Goal: Information Seeking & Learning: Learn about a topic

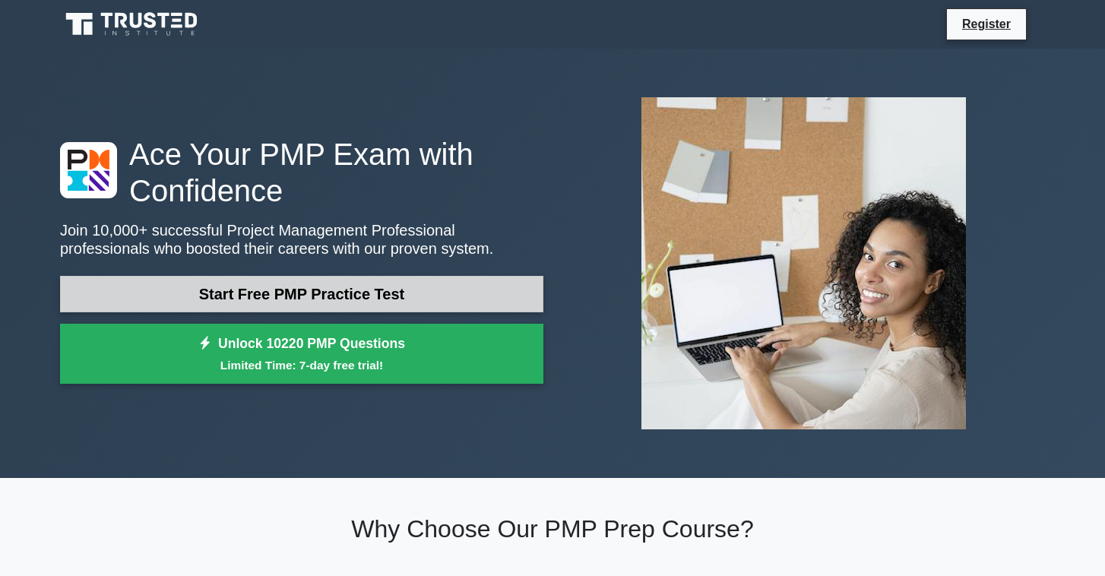
click at [385, 290] on link "Start Free PMP Practice Test" at bounding box center [302, 294] width 484 height 36
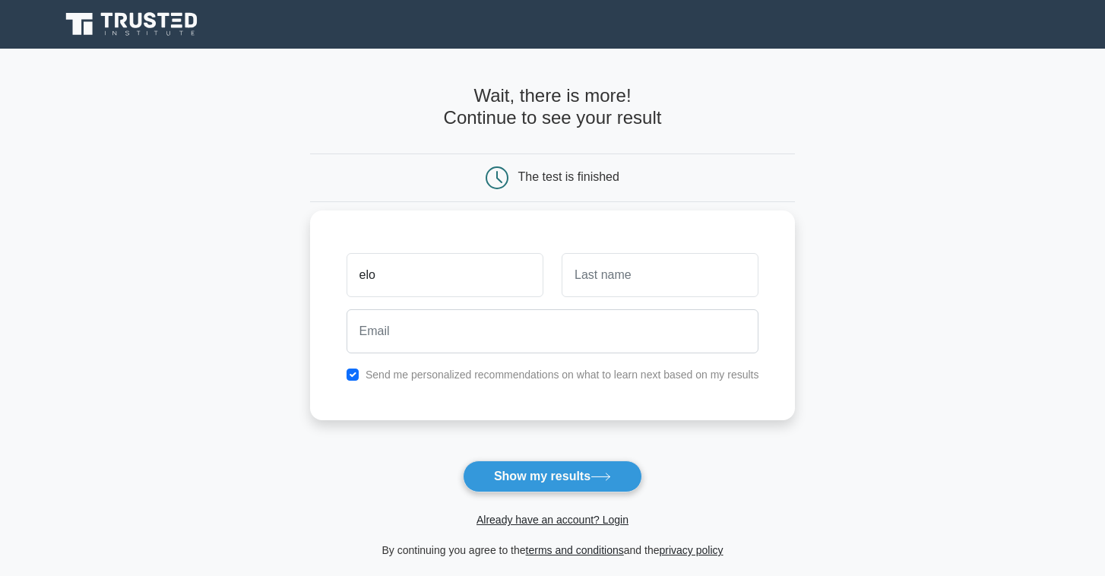
type input "elo"
click at [655, 265] on input "text" at bounding box center [660, 275] width 197 height 44
type input "coh"
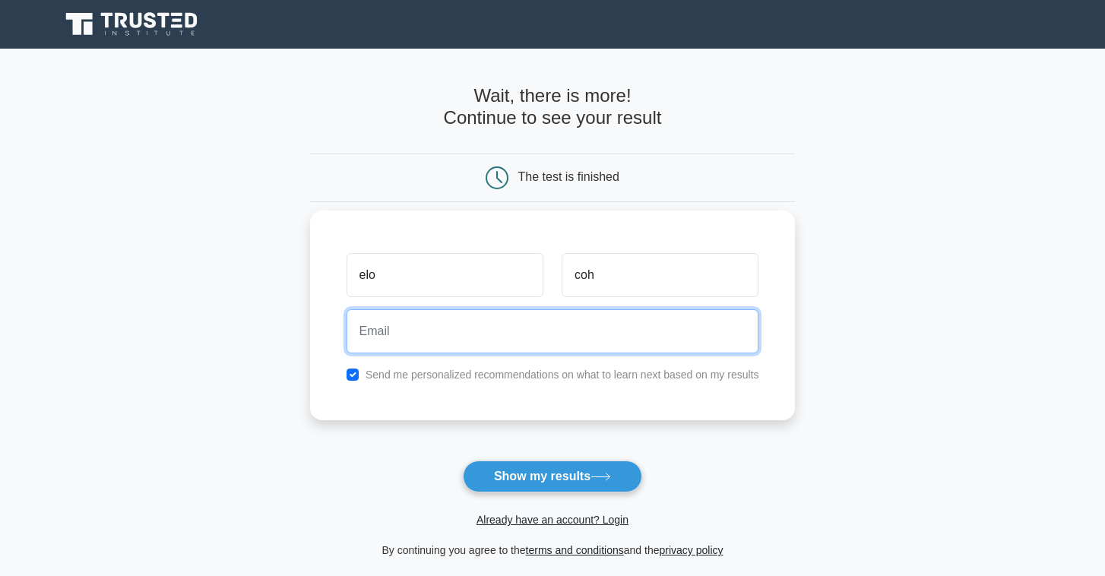
click at [598, 338] on input "email" at bounding box center [553, 331] width 413 height 44
type input "[EMAIL_ADDRESS][PERSON_NAME][DOMAIN_NAME]"
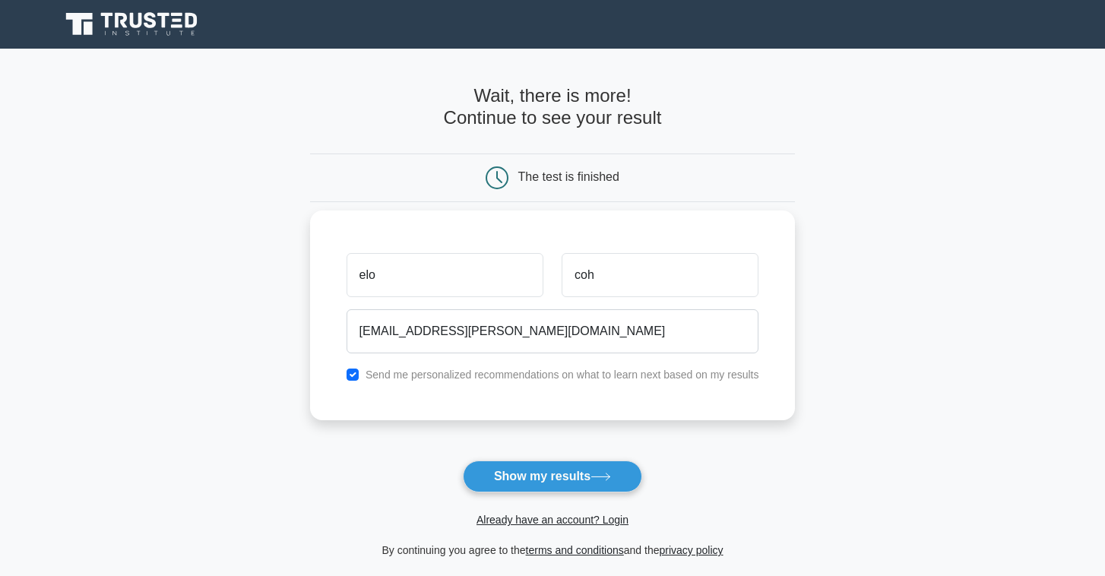
click at [523, 376] on label "Send me personalized recommendations on what to learn next based on my results" at bounding box center [563, 375] width 394 height 12
click at [351, 376] on input "checkbox" at bounding box center [353, 375] width 12 height 12
checkbox input "false"
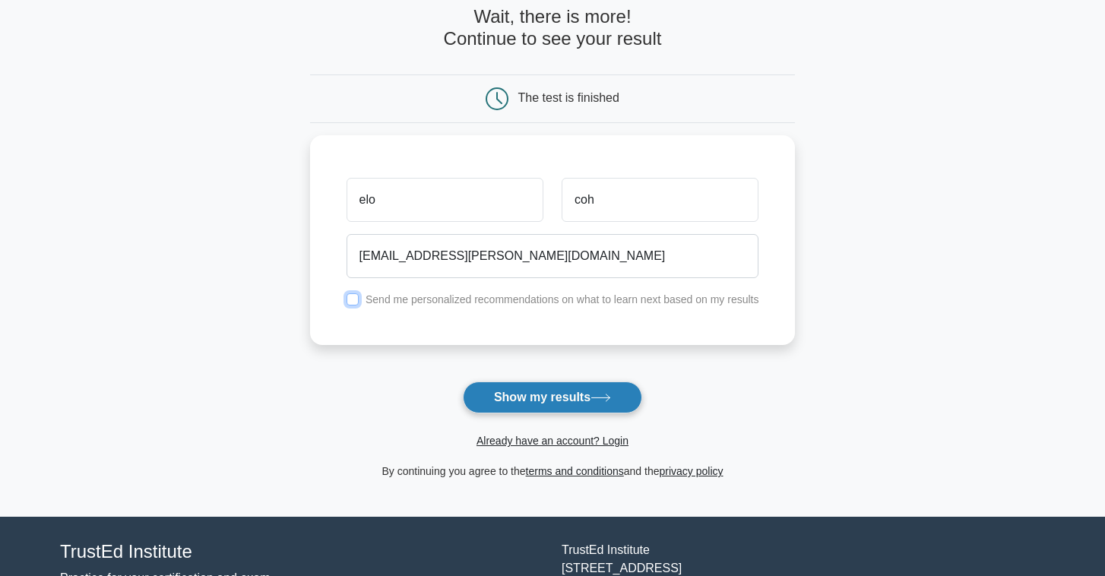
scroll to position [81, 0]
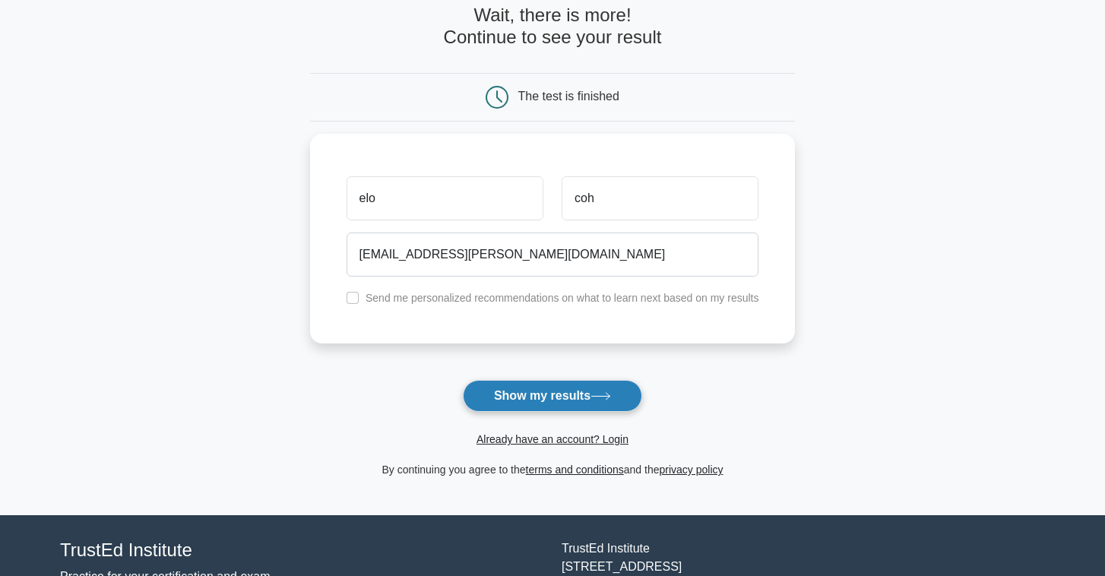
click at [557, 389] on button "Show my results" at bounding box center [552, 396] width 179 height 32
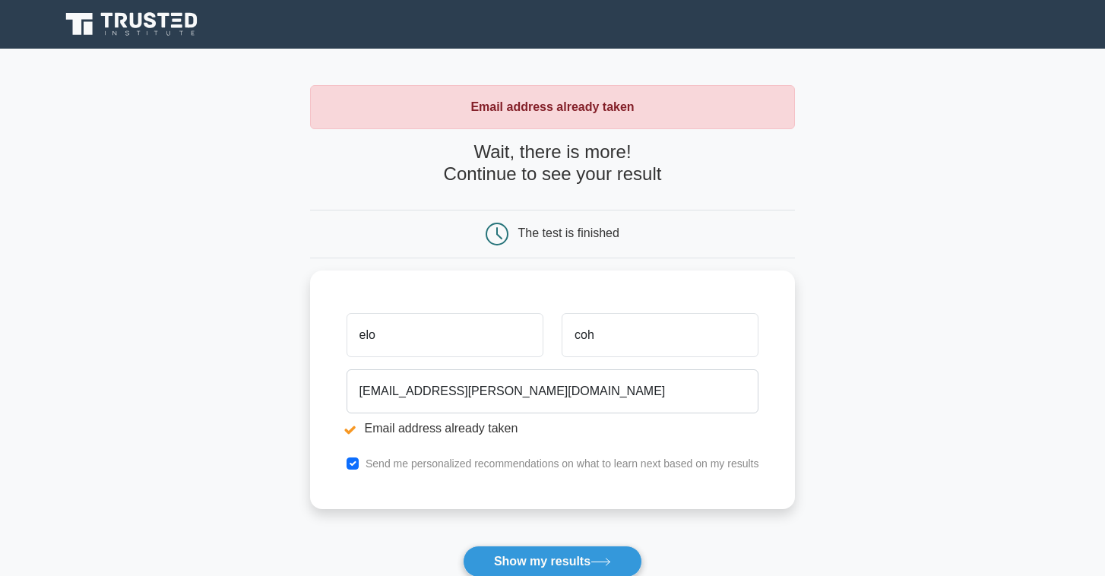
click at [169, 38] on icon at bounding box center [133, 24] width 146 height 29
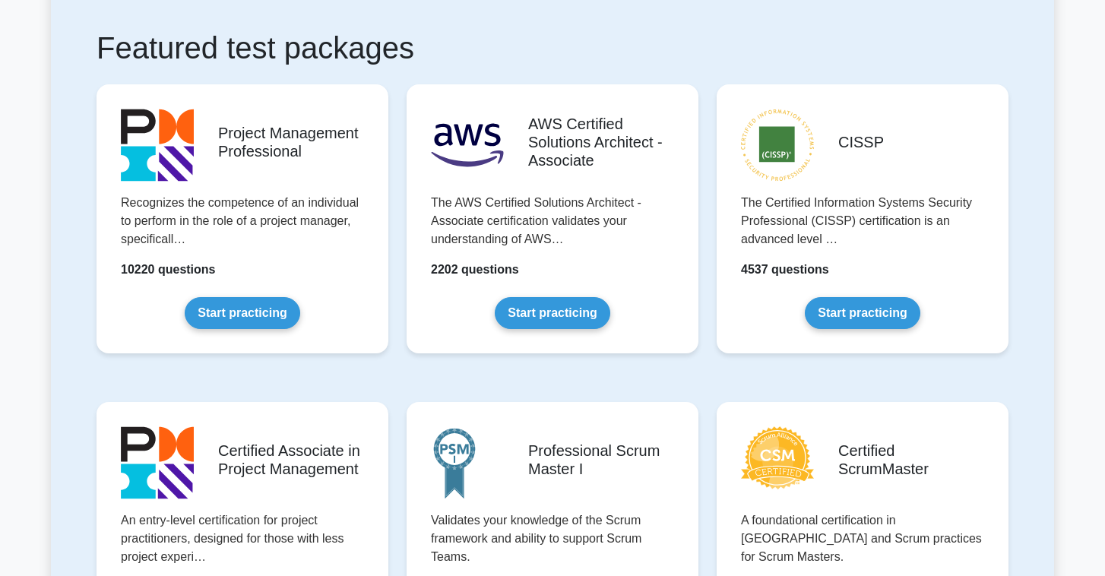
scroll to position [309, 0]
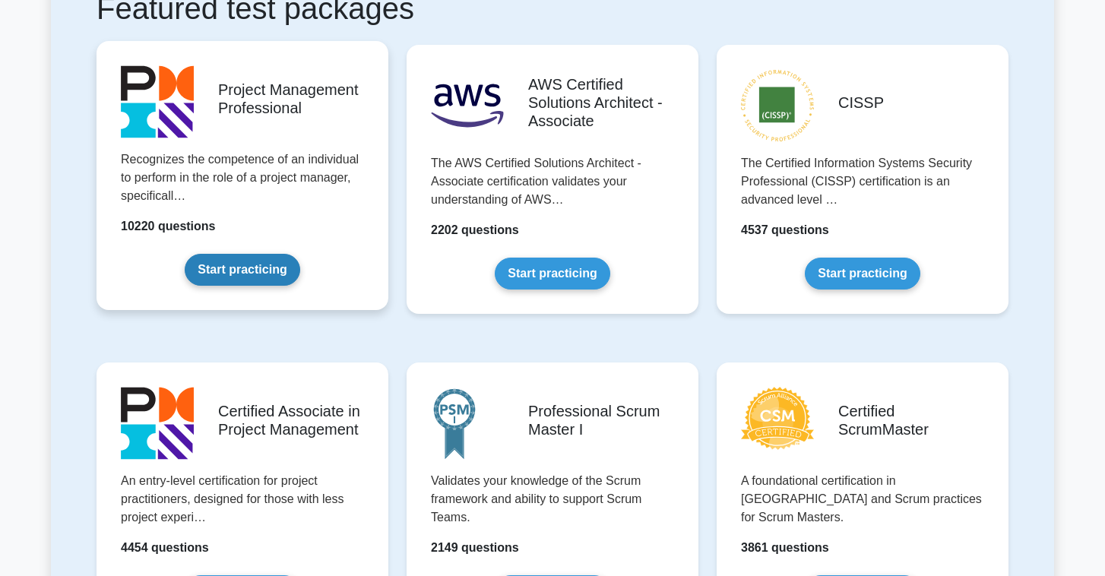
click at [185, 254] on link "Start practicing" at bounding box center [242, 270] width 115 height 32
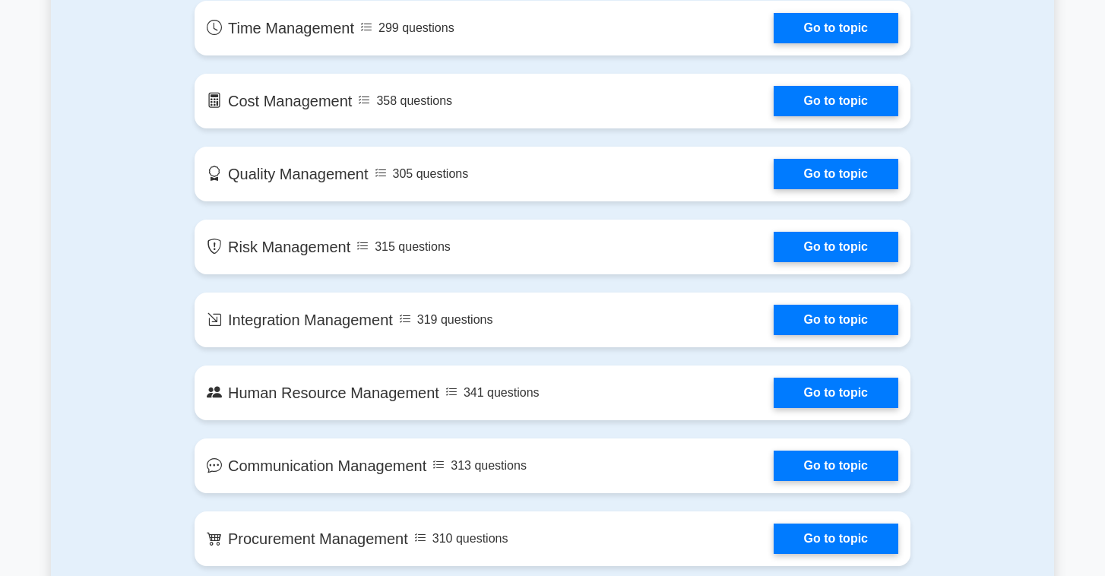
scroll to position [977, 0]
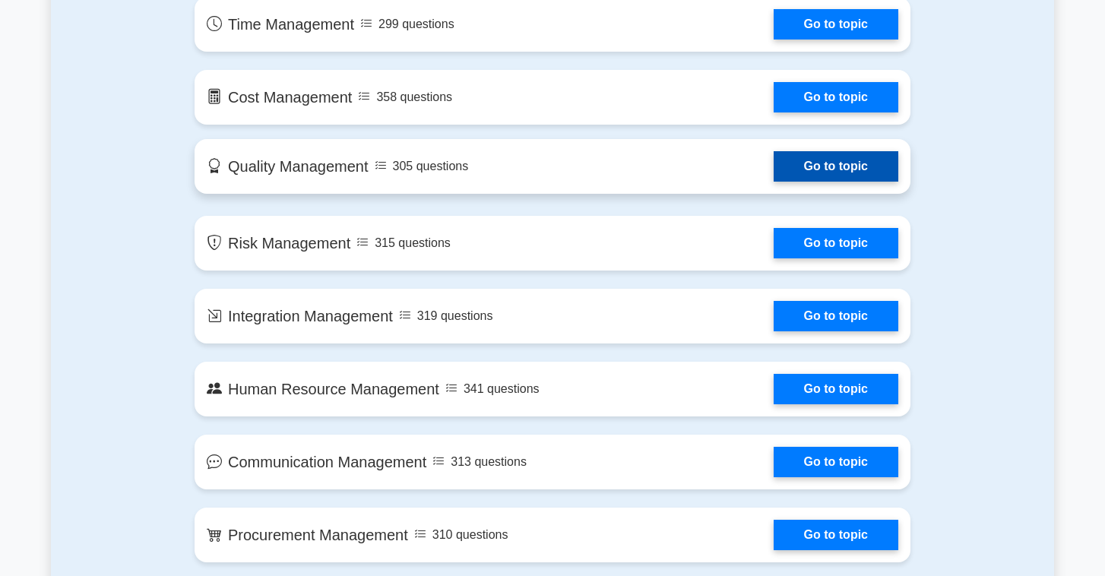
click at [774, 173] on link "Go to topic" at bounding box center [836, 166] width 125 height 30
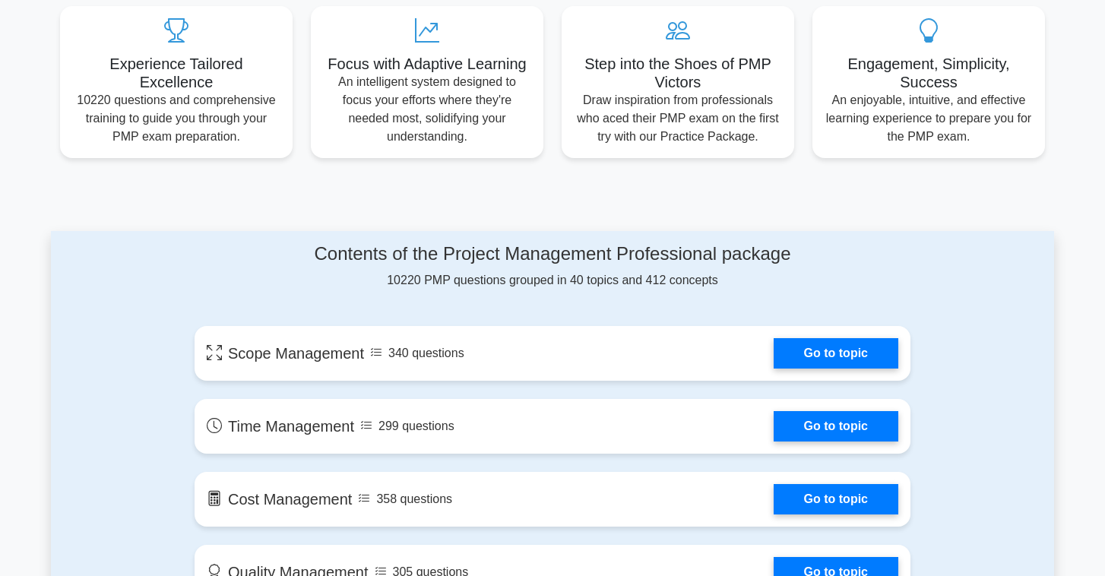
scroll to position [706, 0]
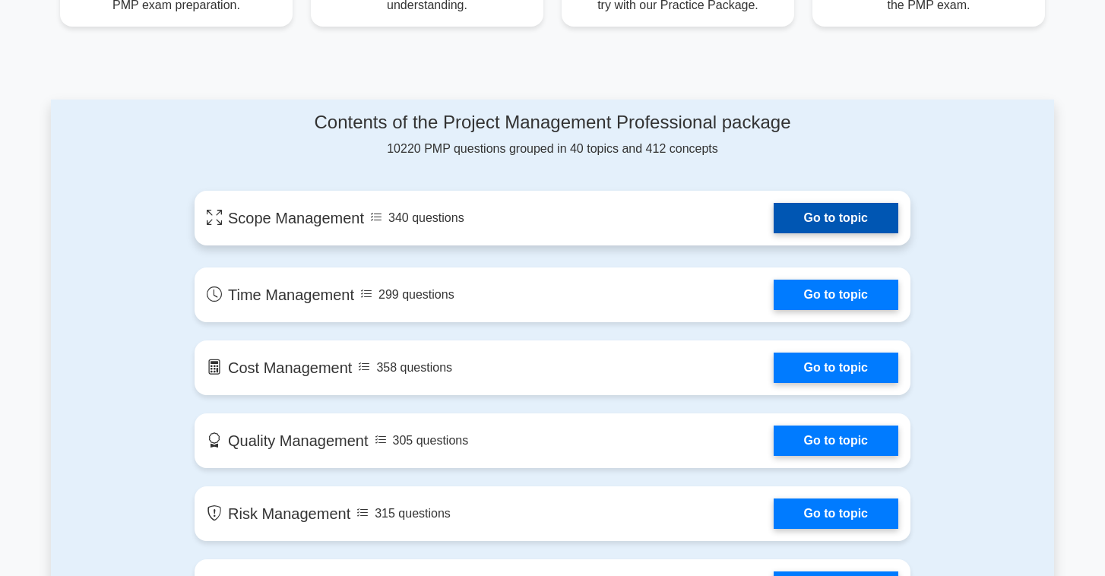
click at [798, 221] on link "Go to topic" at bounding box center [836, 218] width 125 height 30
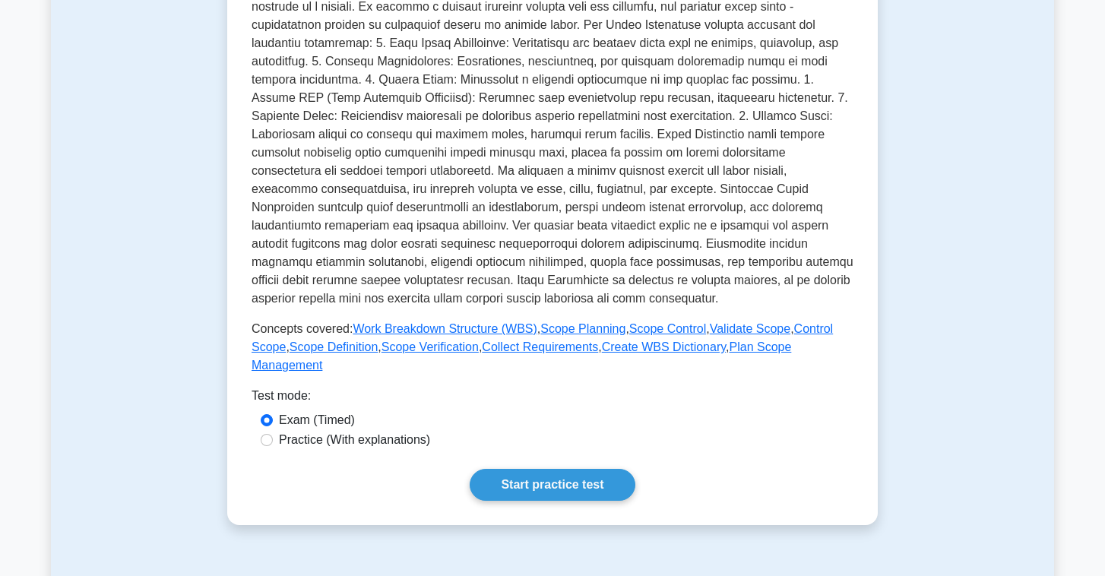
scroll to position [359, 0]
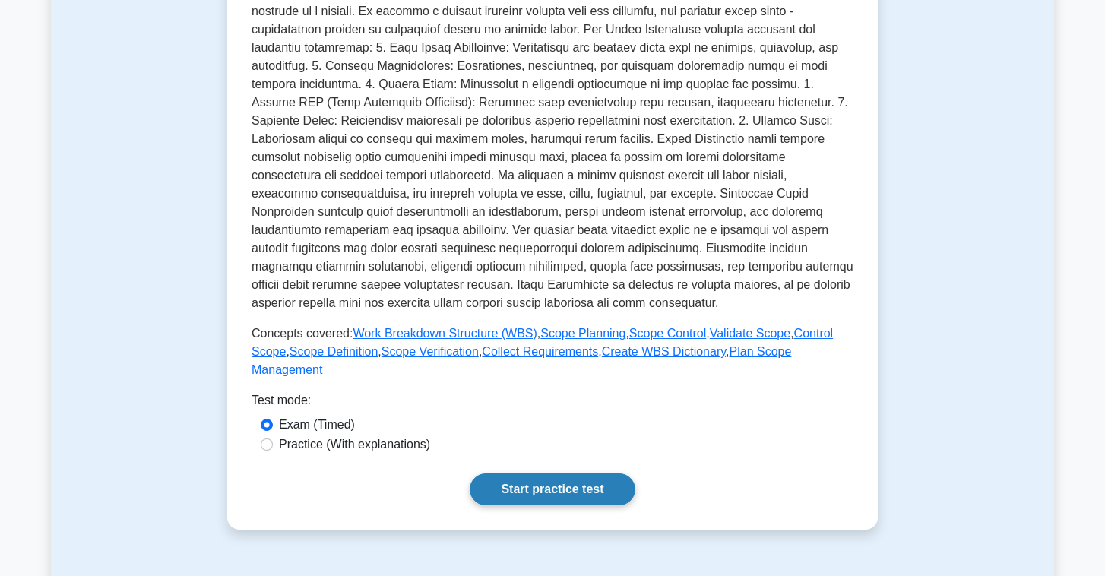
click at [563, 488] on link "Start practice test" at bounding box center [552, 490] width 165 height 32
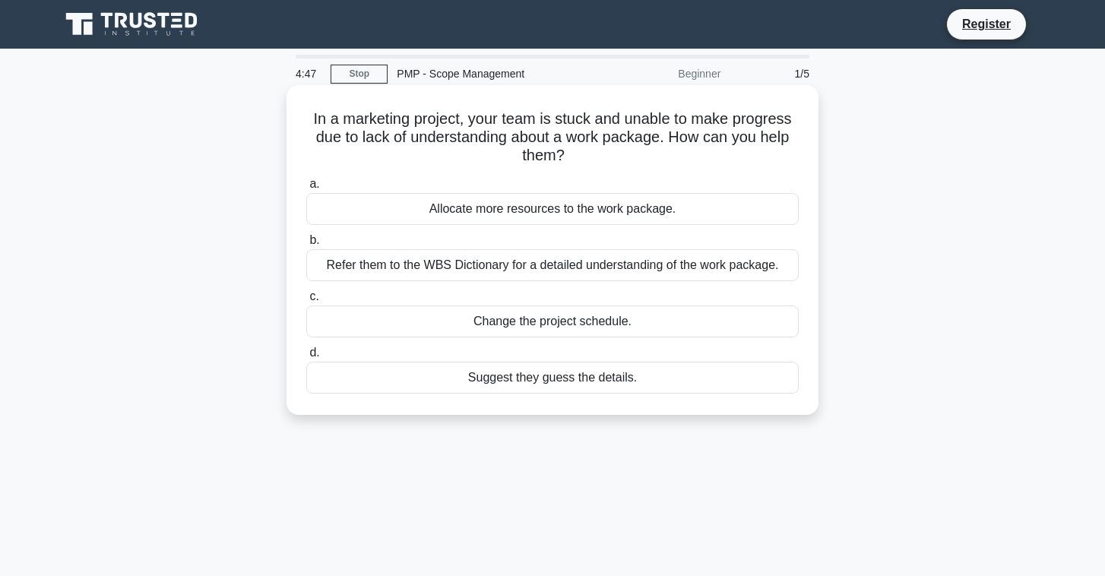
click at [449, 266] on div "Refer them to the WBS Dictionary for a detailed understanding of the work packa…" at bounding box center [552, 265] width 493 height 32
click at [306, 246] on input "b. Refer them to the WBS Dictionary for a detailed understanding of the work pa…" at bounding box center [306, 241] width 0 height 10
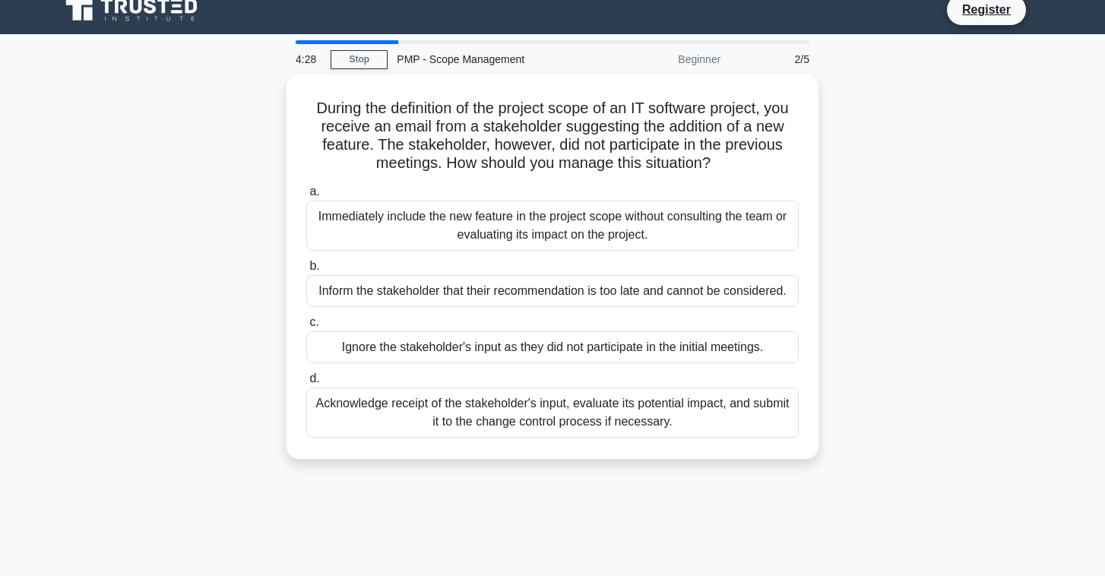
scroll to position [18, 0]
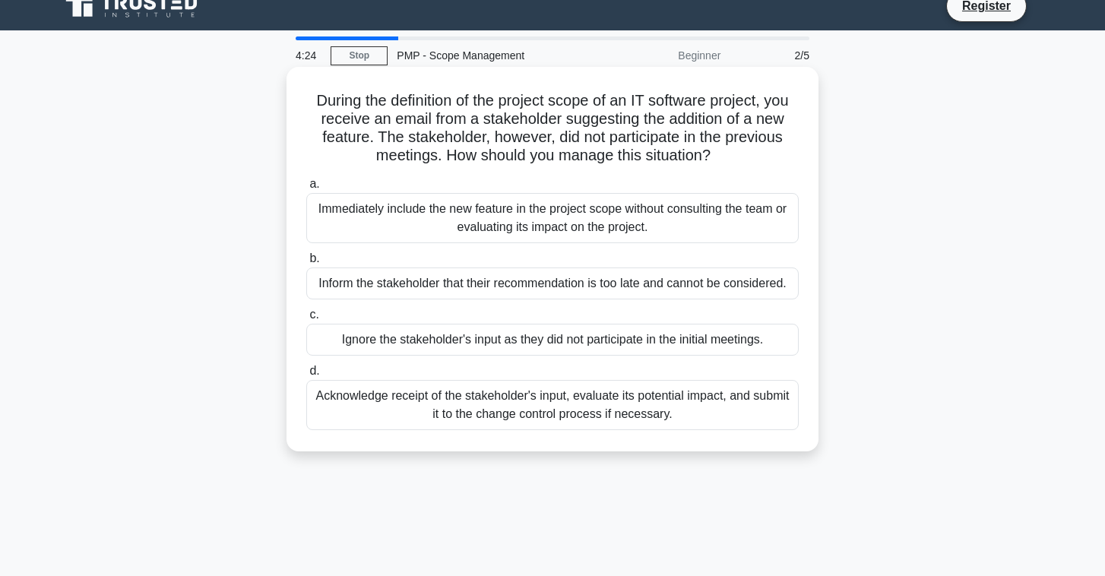
click at [373, 409] on div "Acknowledge receipt of the stakeholder's input, evaluate its potential impact, …" at bounding box center [552, 405] width 493 height 50
click at [306, 376] on input "d. Acknowledge receipt of the stakeholder's input, evaluate its potential impac…" at bounding box center [306, 371] width 0 height 10
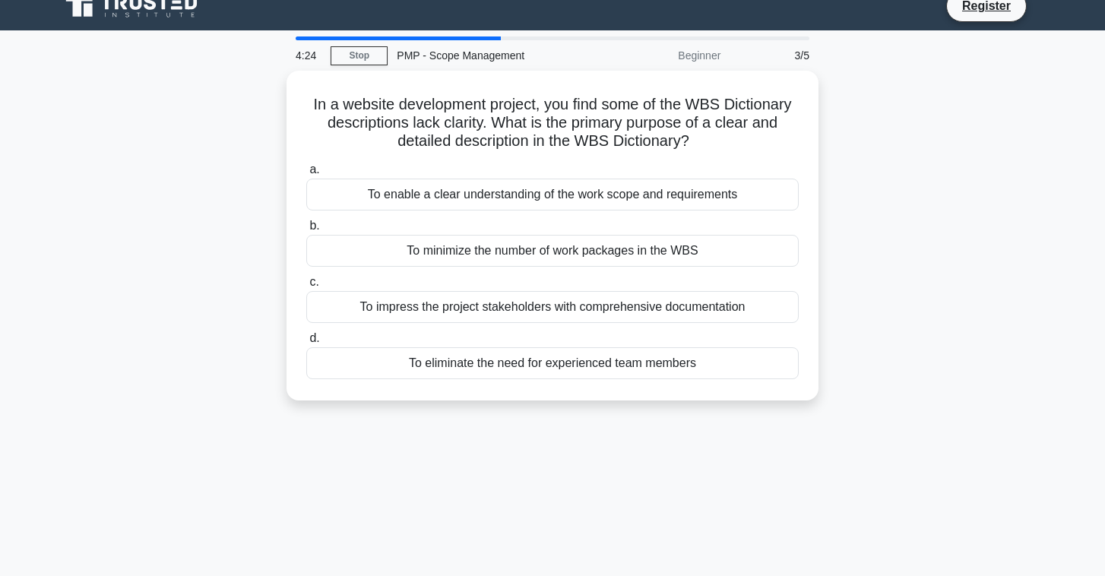
scroll to position [0, 0]
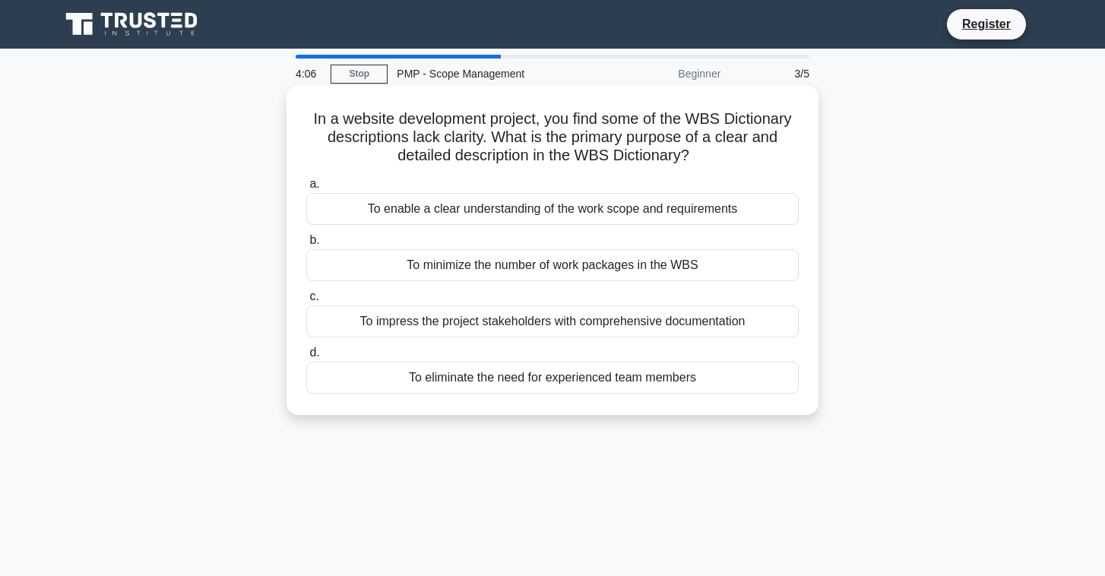
click at [471, 205] on div "To enable a clear understanding of the work scope and requirements" at bounding box center [552, 209] width 493 height 32
click at [306, 189] on input "a. To enable a clear understanding of the work scope and requirements" at bounding box center [306, 184] width 0 height 10
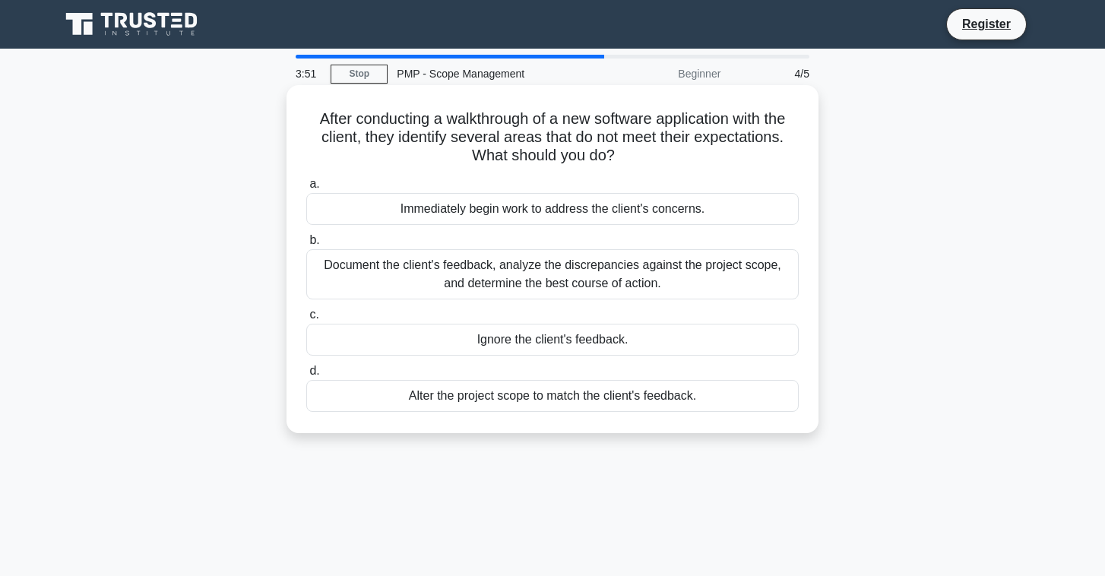
click at [470, 266] on div "Document the client's feedback, analyze the discrepancies against the project s…" at bounding box center [552, 274] width 493 height 50
click at [306, 246] on input "b. Document the client's feedback, analyze the discrepancies against the projec…" at bounding box center [306, 241] width 0 height 10
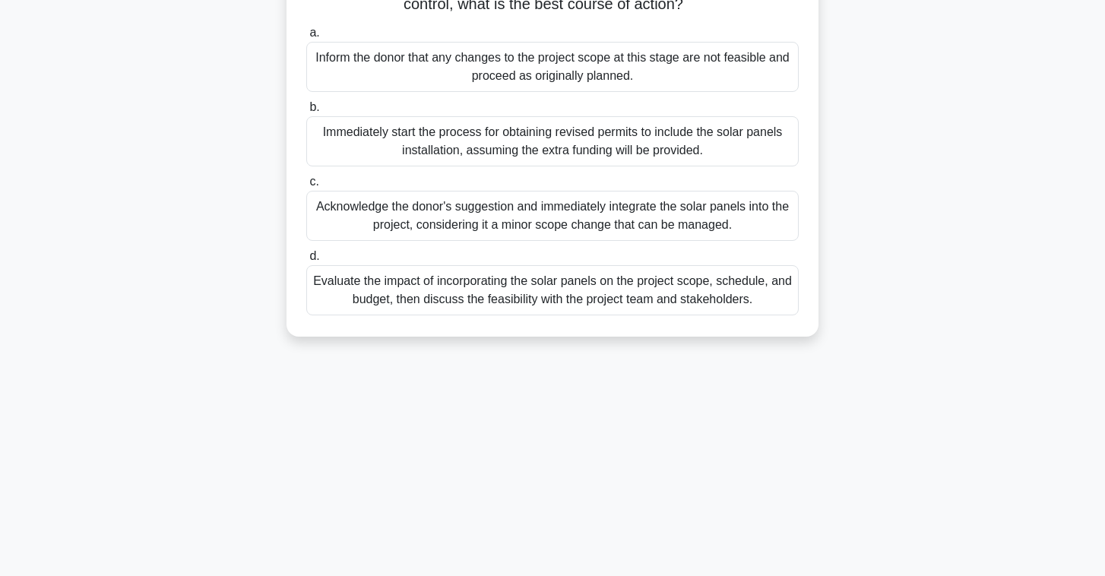
scroll to position [227, 0]
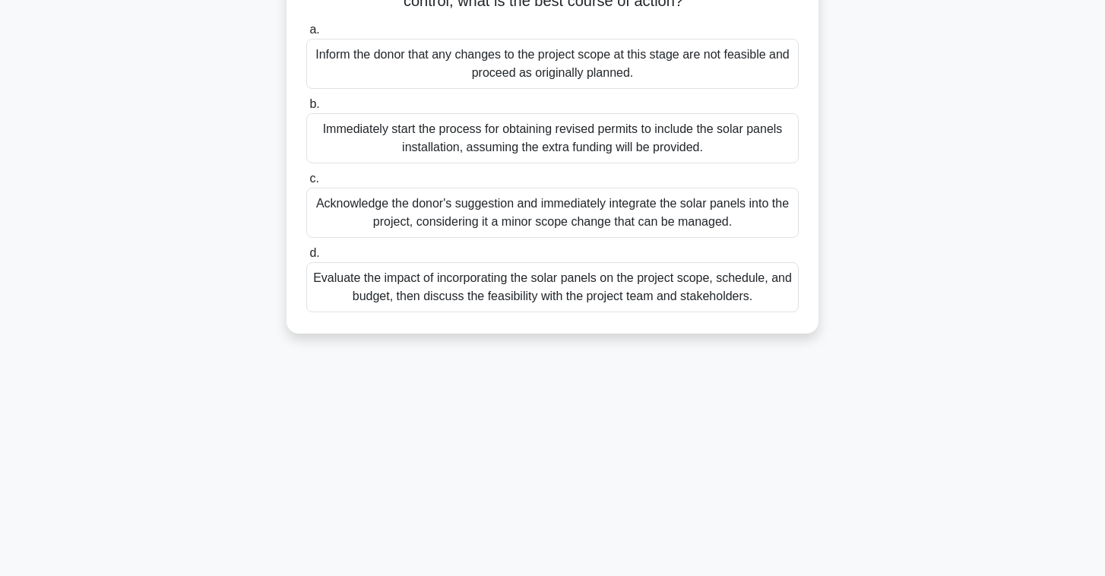
click at [493, 286] on div "Evaluate the impact of incorporating the solar panels on the project scope, sch…" at bounding box center [552, 287] width 493 height 50
click at [306, 259] on input "d. Evaluate the impact of incorporating the solar panels on the project scope, …" at bounding box center [306, 254] width 0 height 10
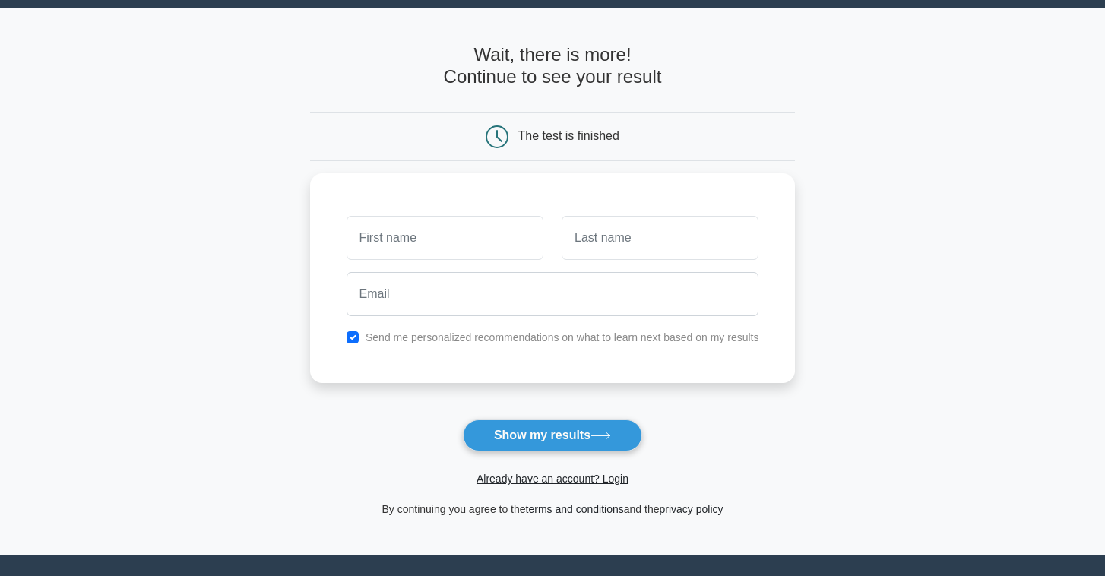
scroll to position [44, 0]
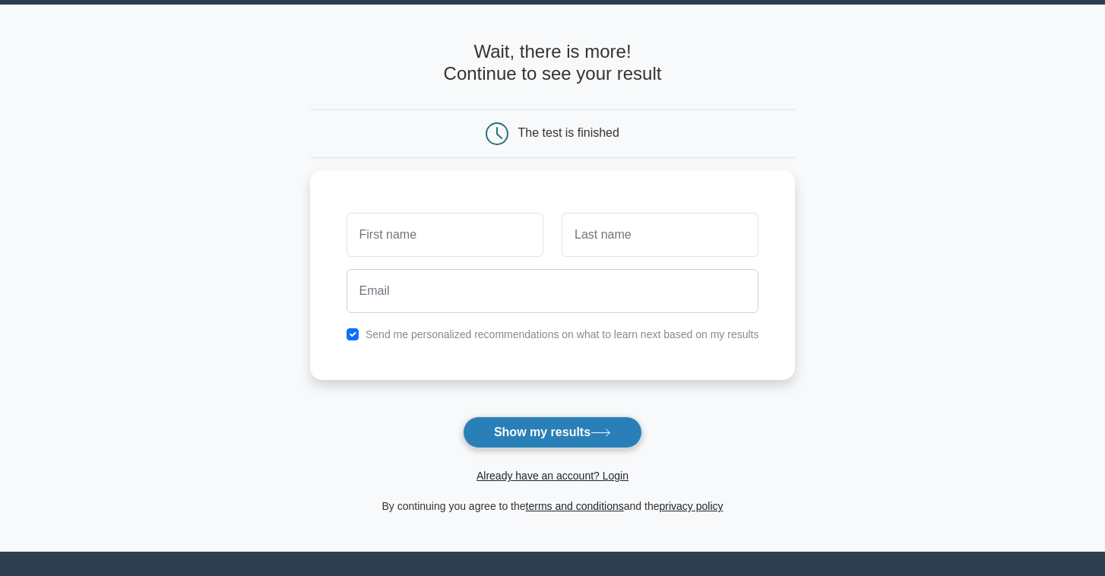
click at [562, 437] on button "Show my results" at bounding box center [552, 433] width 179 height 32
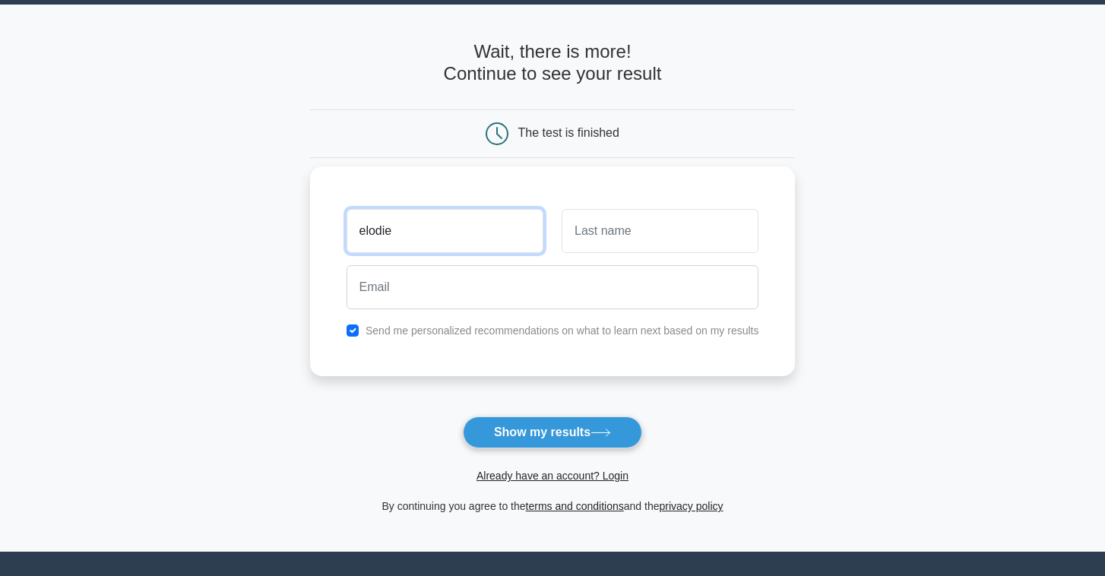
type input "elodie"
click at [622, 225] on input "text" at bounding box center [660, 231] width 197 height 44
type input "cohen"
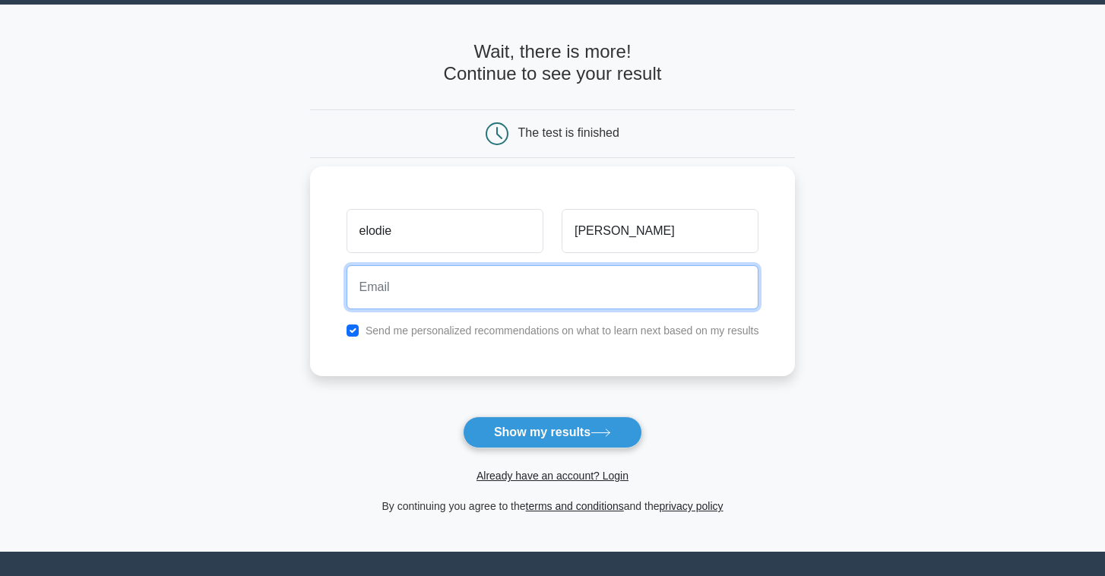
click at [548, 281] on input "email" at bounding box center [553, 287] width 413 height 44
type input "elodie.cohen@gmail.com"
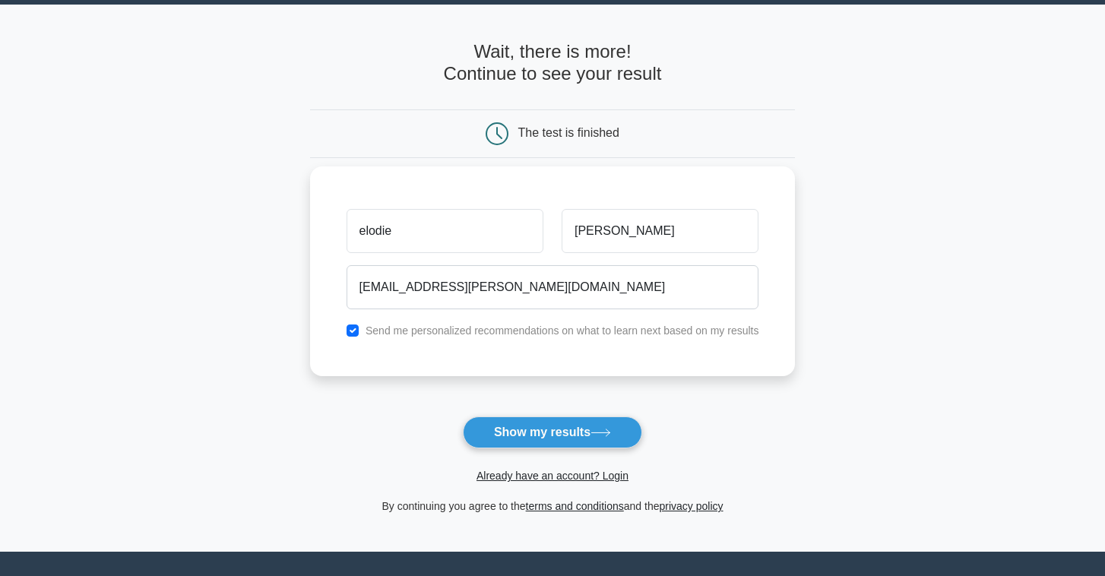
click at [541, 328] on label "Send me personalized recommendations on what to learn next based on my results" at bounding box center [563, 331] width 394 height 12
click at [485, 326] on label "Send me personalized recommendations on what to learn next based on my results" at bounding box center [563, 331] width 394 height 12
click at [481, 333] on label "Send me personalized recommendations on what to learn next based on my results" at bounding box center [563, 331] width 394 height 12
click at [356, 329] on input "checkbox" at bounding box center [353, 331] width 12 height 12
checkbox input "false"
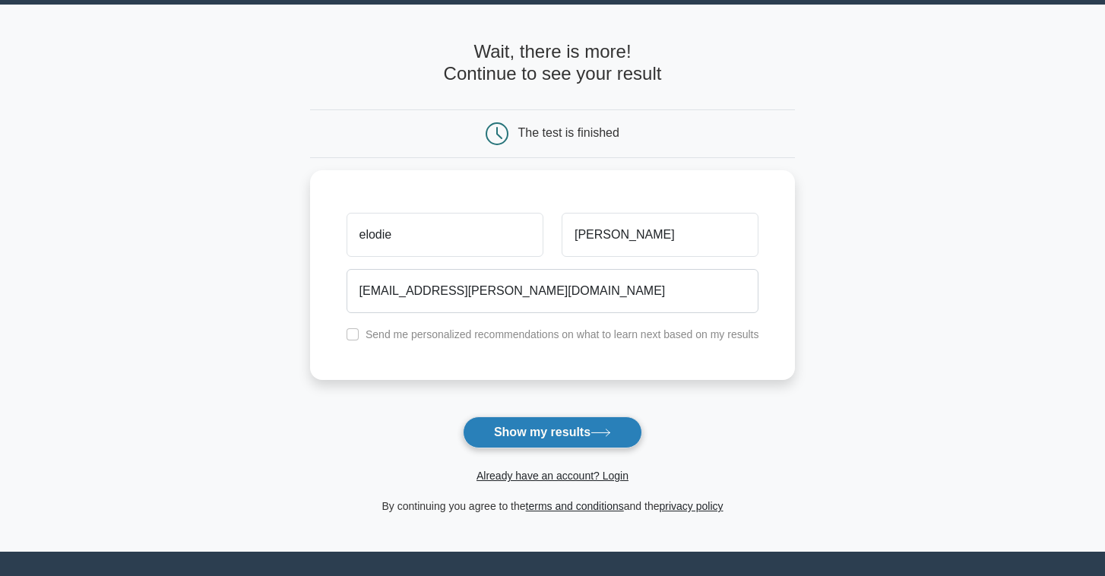
click at [550, 433] on button "Show my results" at bounding box center [552, 433] width 179 height 32
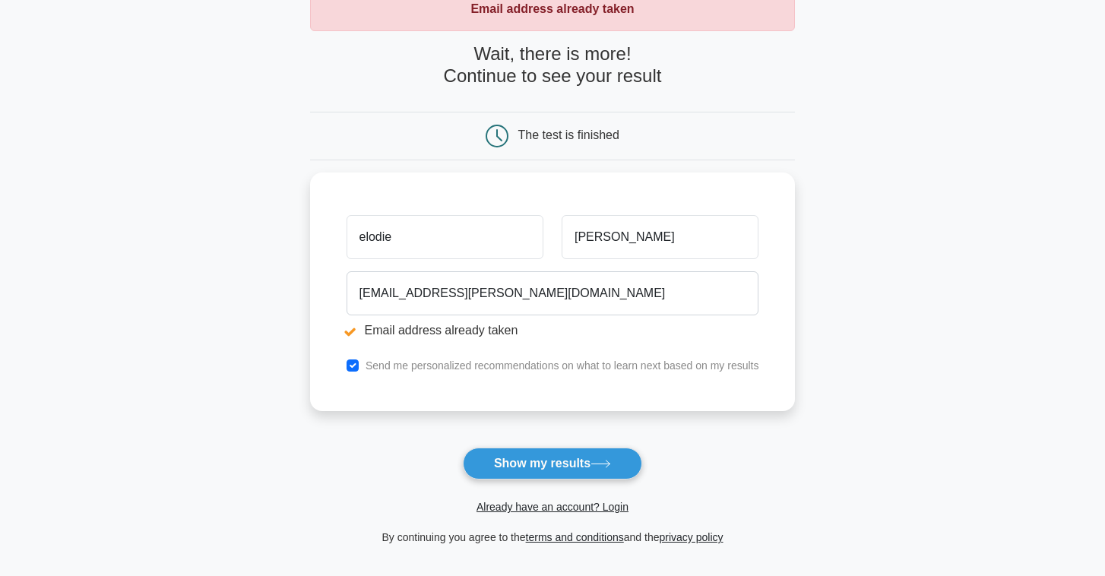
scroll to position [103, 0]
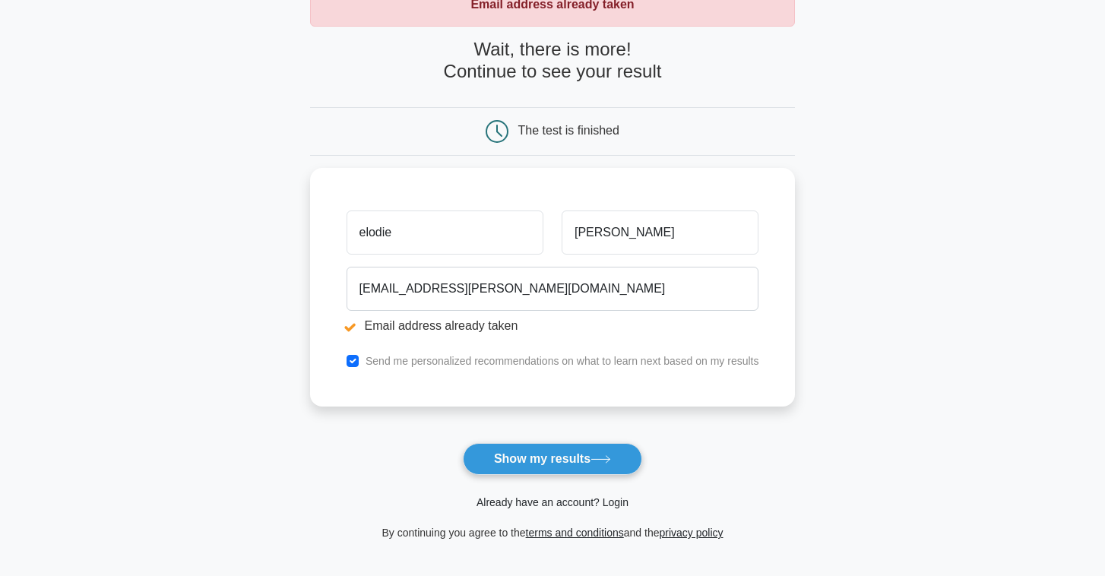
click at [565, 503] on link "Already have an account? Login" at bounding box center [553, 502] width 152 height 12
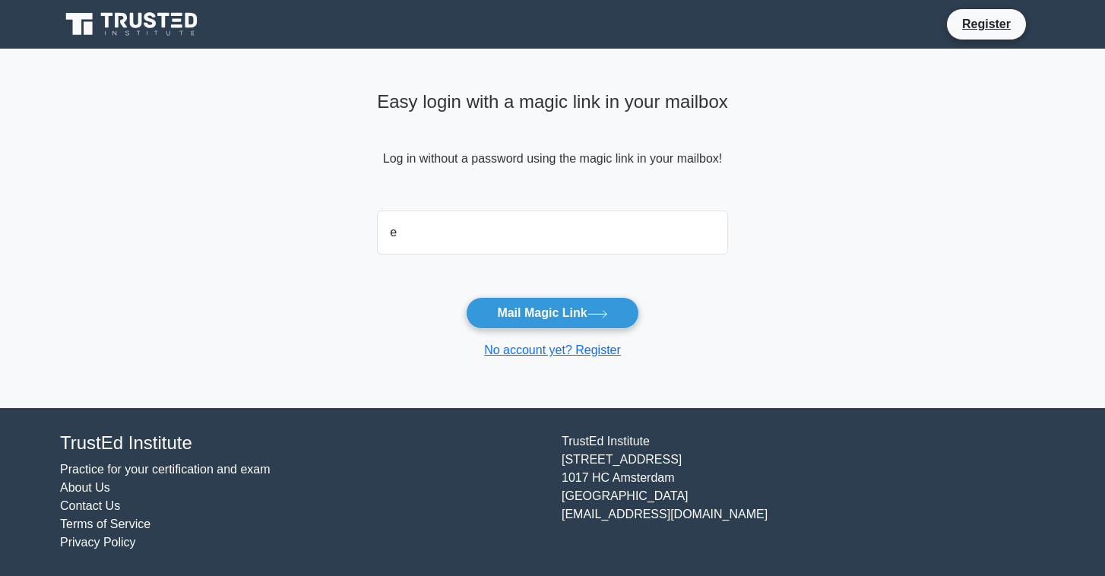
type input "elodie.cohen@gmail.com"
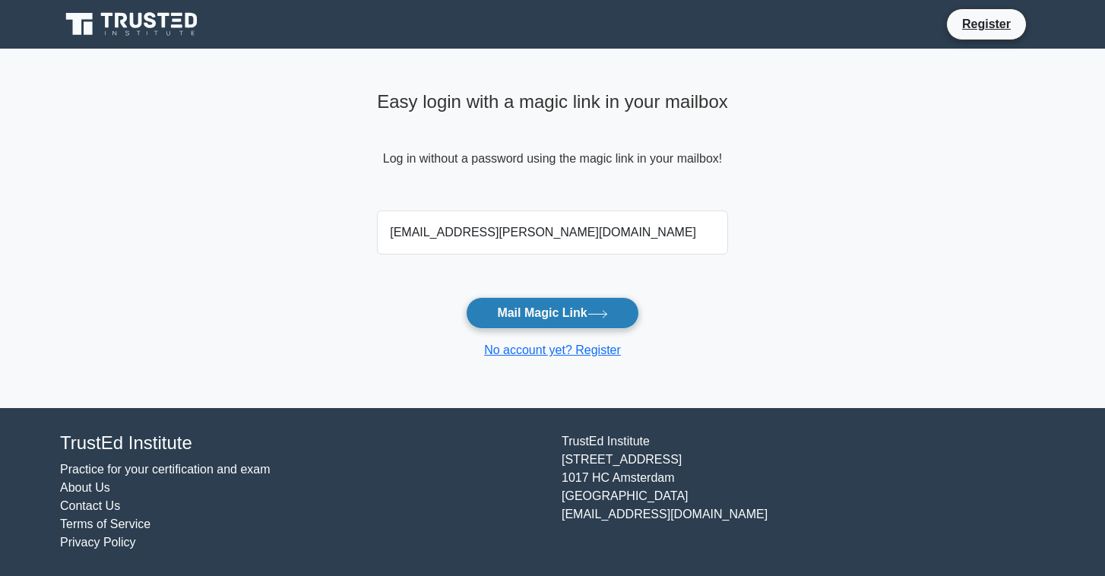
click at [563, 310] on button "Mail Magic Link" at bounding box center [552, 313] width 173 height 32
